Goal: Task Accomplishment & Management: Manage account settings

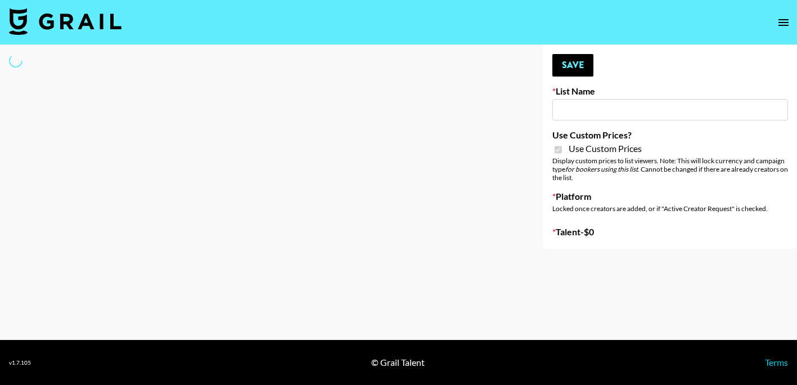
type input "Devon+Lang"
checkbox input "true"
select select "Song"
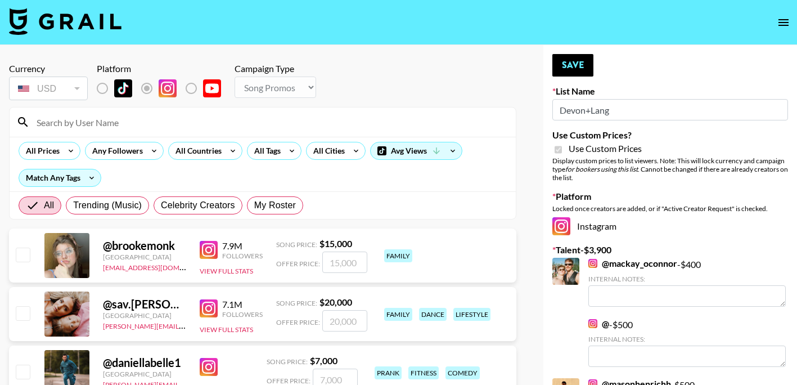
click at [152, 123] on input at bounding box center [269, 122] width 479 height 18
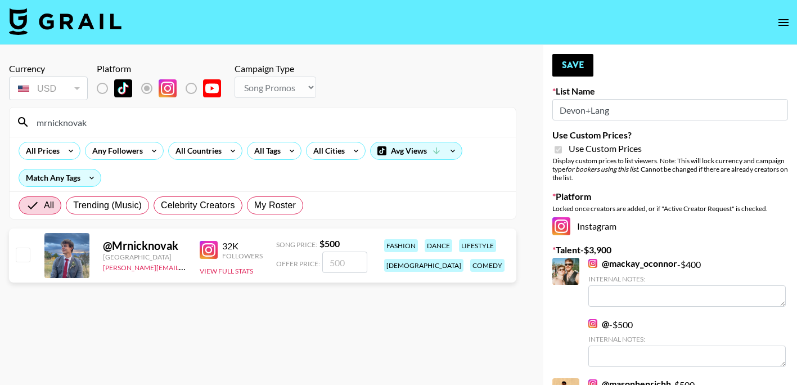
type input "mrnicknovak"
click at [339, 262] on input "number" at bounding box center [344, 261] width 45 height 21
type input "5"
checkbox input "true"
type input "500"
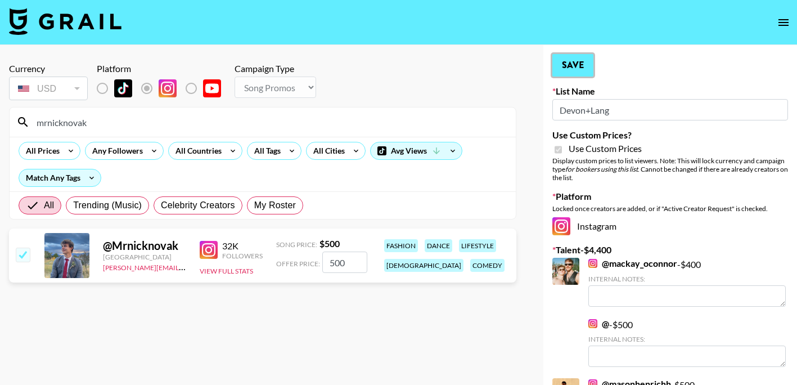
click at [571, 70] on button "Save" at bounding box center [572, 65] width 41 height 23
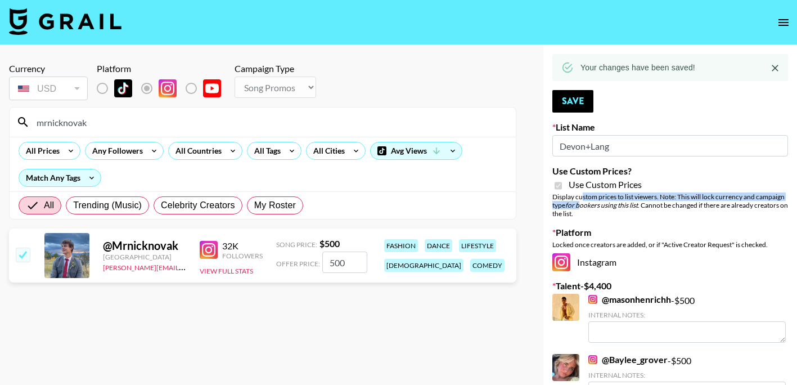
drag, startPoint x: 592, startPoint y: 200, endPoint x: 582, endPoint y: 201, distance: 10.1
click at [582, 201] on em "for bookers using this list" at bounding box center [601, 205] width 73 height 8
click at [680, 200] on div "Display custom prices to list viewers. Note: This will lock currency and campai…" at bounding box center [670, 204] width 236 height 25
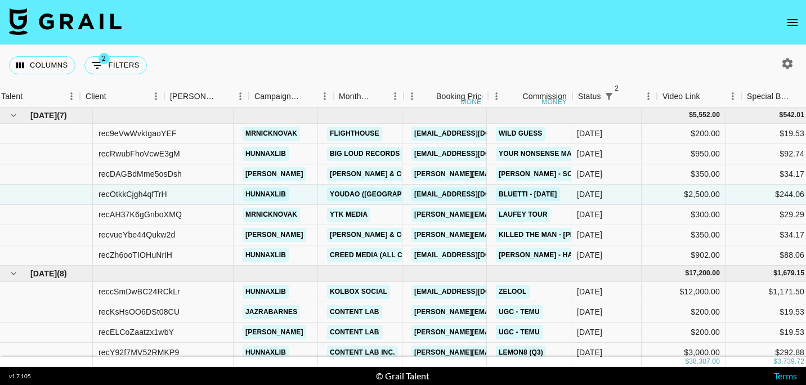
scroll to position [0, 238]
